Goal: Task Accomplishment & Management: Complete application form

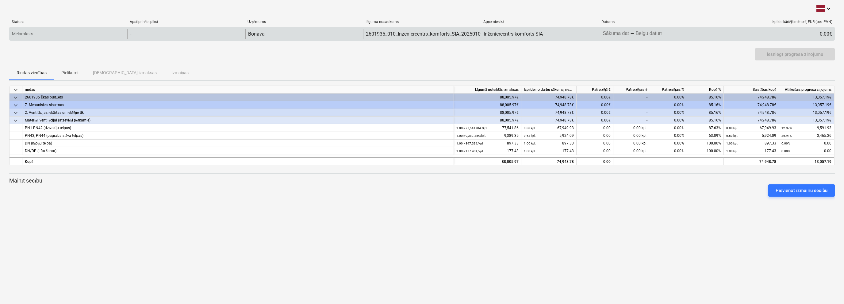
click at [633, 33] on div "-" at bounding box center [632, 34] width 4 height 4
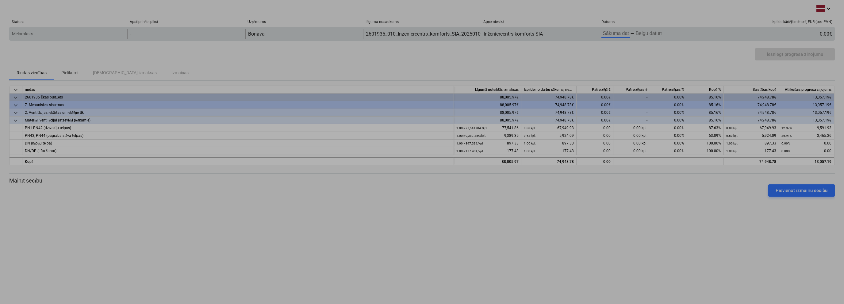
click at [609, 35] on body "keyboard_arrow_down Statuss Apstiprināts plkst Uzņēmums Līguma nosaukums Apņemi…" at bounding box center [422, 152] width 844 height 304
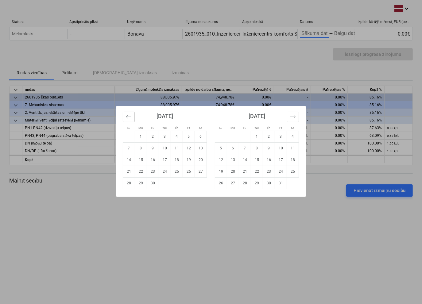
click at [133, 117] on button "Move backward to switch to the previous month." at bounding box center [129, 117] width 12 height 10
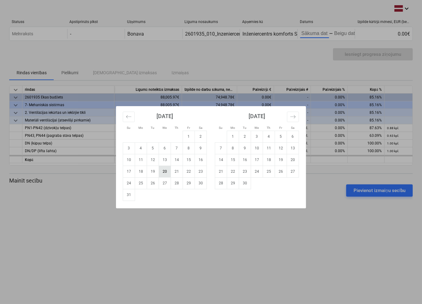
click at [163, 172] on td "20" at bounding box center [165, 172] width 12 height 12
type input "[DATE]"
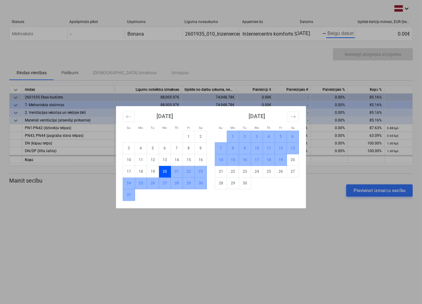
click at [280, 158] on td "19" at bounding box center [281, 160] width 12 height 12
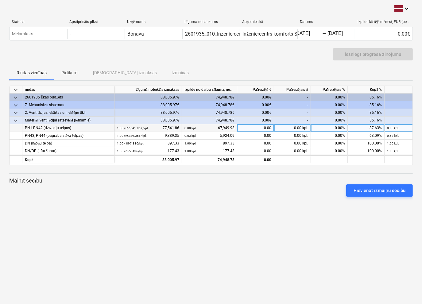
click at [256, 128] on div "0.00" at bounding box center [255, 128] width 37 height 8
type input "253.20"
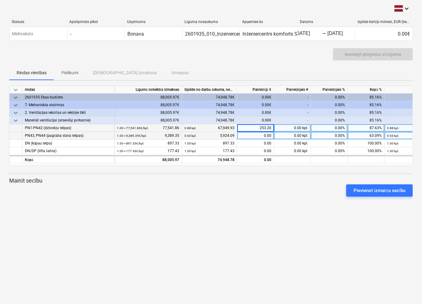
click at [261, 135] on div "0.00" at bounding box center [255, 136] width 37 height 8
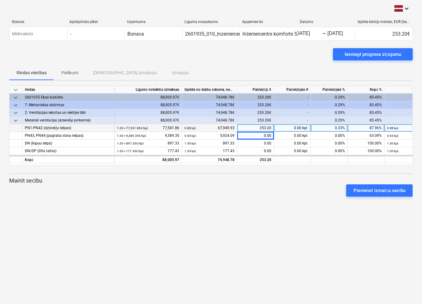
click at [250, 126] on div "253.20" at bounding box center [255, 128] width 37 height 8
type input "9591.93"
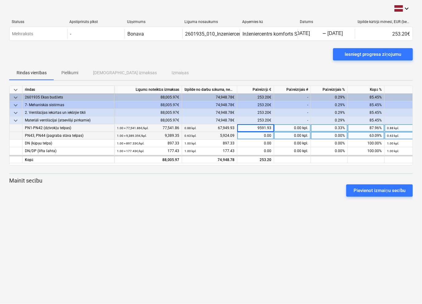
click at [263, 135] on div "0.00" at bounding box center [255, 136] width 37 height 8
click at [255, 136] on div "0.00" at bounding box center [255, 136] width 37 height 8
type input "179.46"
click at [258, 134] on div "179.46" at bounding box center [255, 136] width 37 height 8
type input "3465.26"
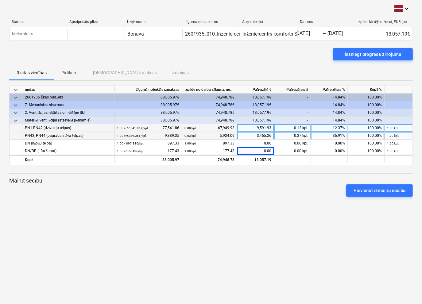
click at [236, 228] on div "keyboard_arrow_down Statuss Apstiprināts plkst Uzņēmums Līguma nosaukums Apņemi…" at bounding box center [211, 152] width 422 height 304
click at [374, 56] on div "Iesniegt progresa ziņojumu" at bounding box center [372, 54] width 56 height 8
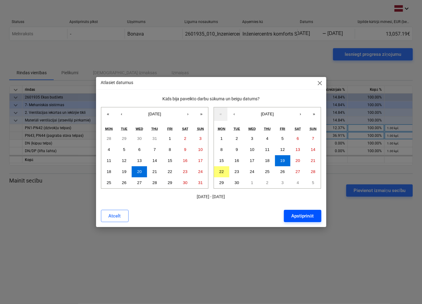
click at [299, 215] on div "Apstiprināt" at bounding box center [302, 216] width 22 height 8
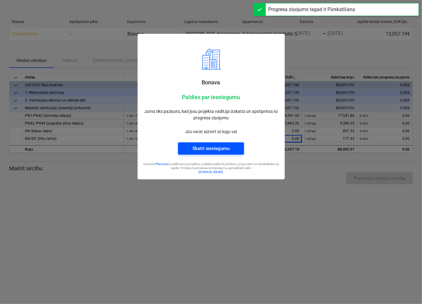
click at [210, 145] on div "Skatīt iesniegumu" at bounding box center [210, 148] width 37 height 8
